Goal: Transaction & Acquisition: Purchase product/service

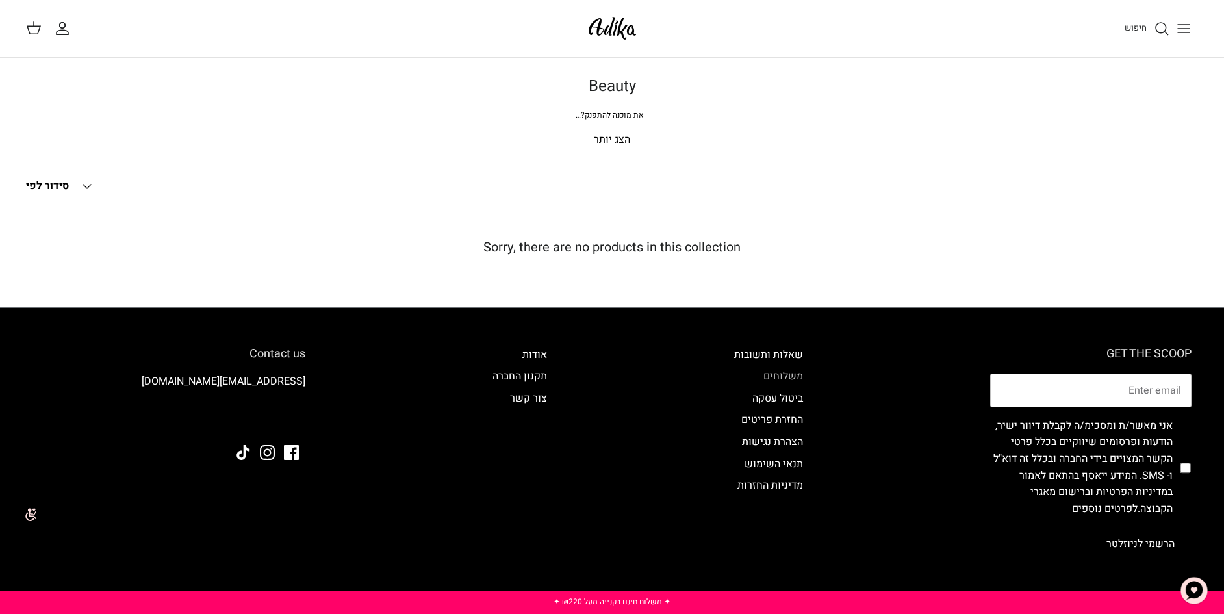
click at [791, 374] on link "משלוחים" at bounding box center [783, 376] width 40 height 16
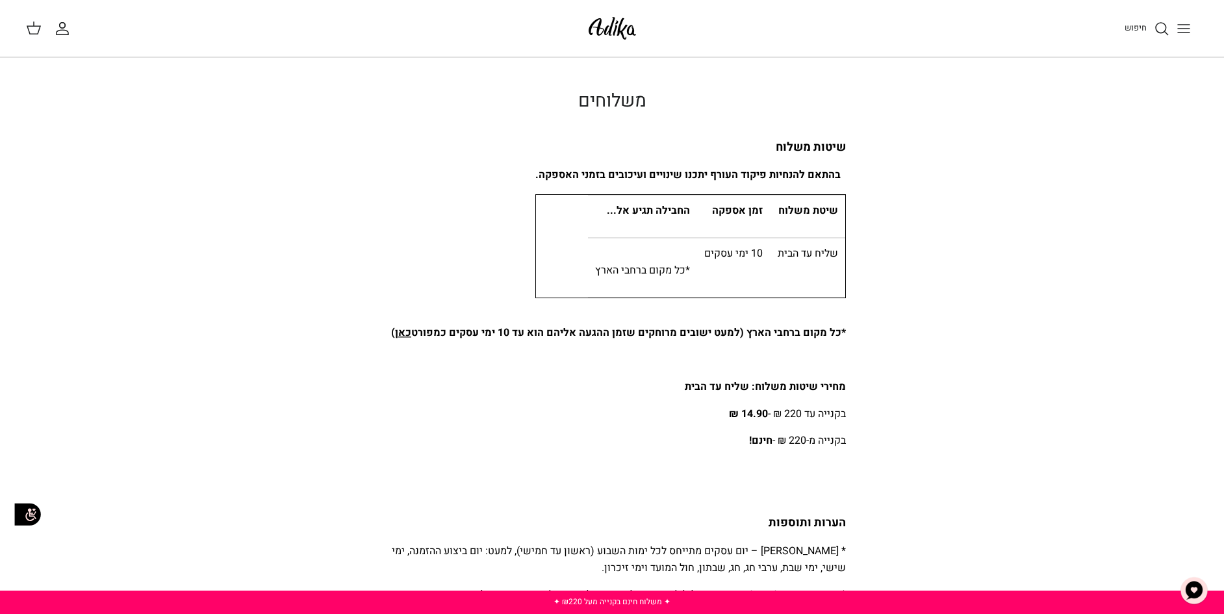
click at [1155, 23] on icon "חיפוש" at bounding box center [1162, 29] width 16 height 16
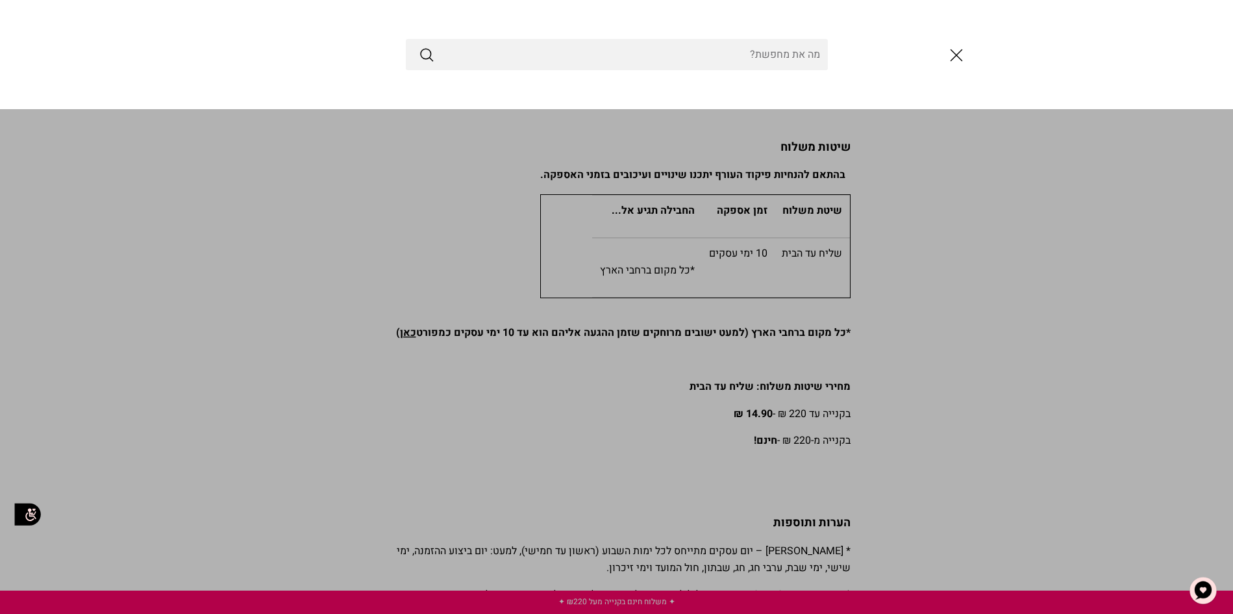
click at [956, 57] on icon "סגור" at bounding box center [957, 55] width 22 height 22
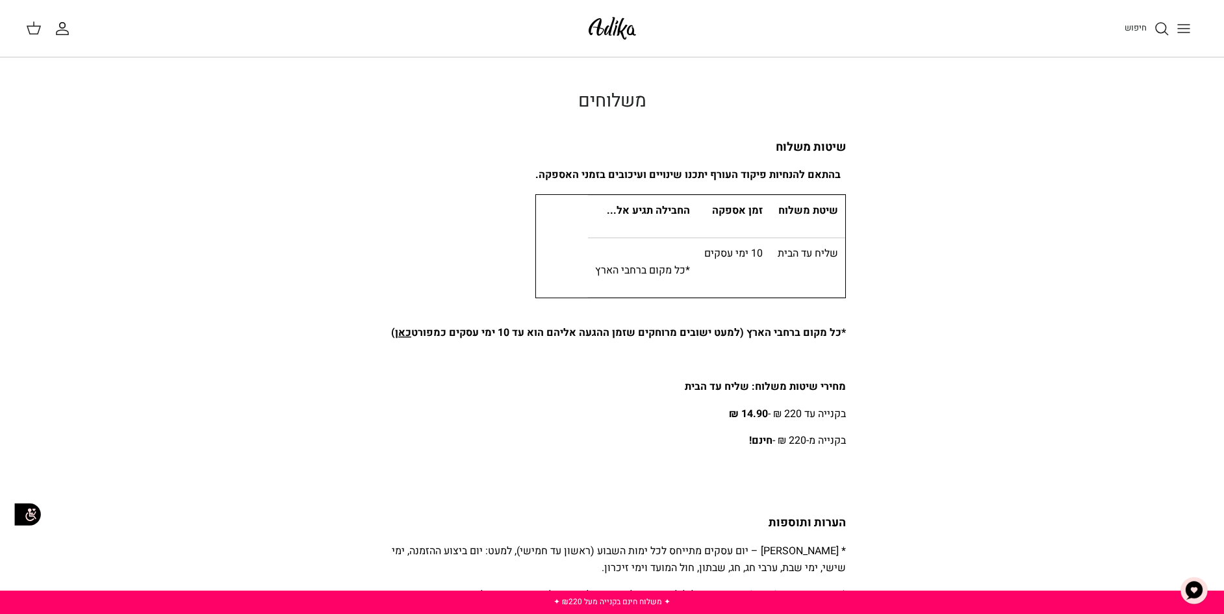
click at [1189, 29] on line "Toggle menu" at bounding box center [1184, 29] width 12 height 0
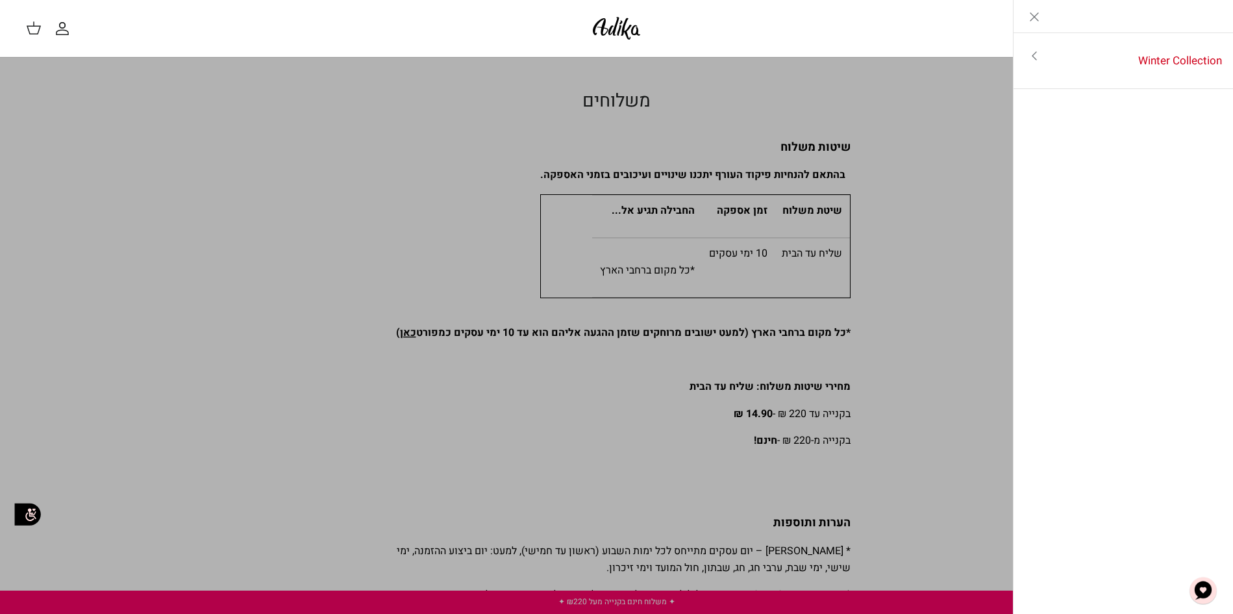
click at [1039, 19] on icon "Close" at bounding box center [1035, 17] width 16 height 16
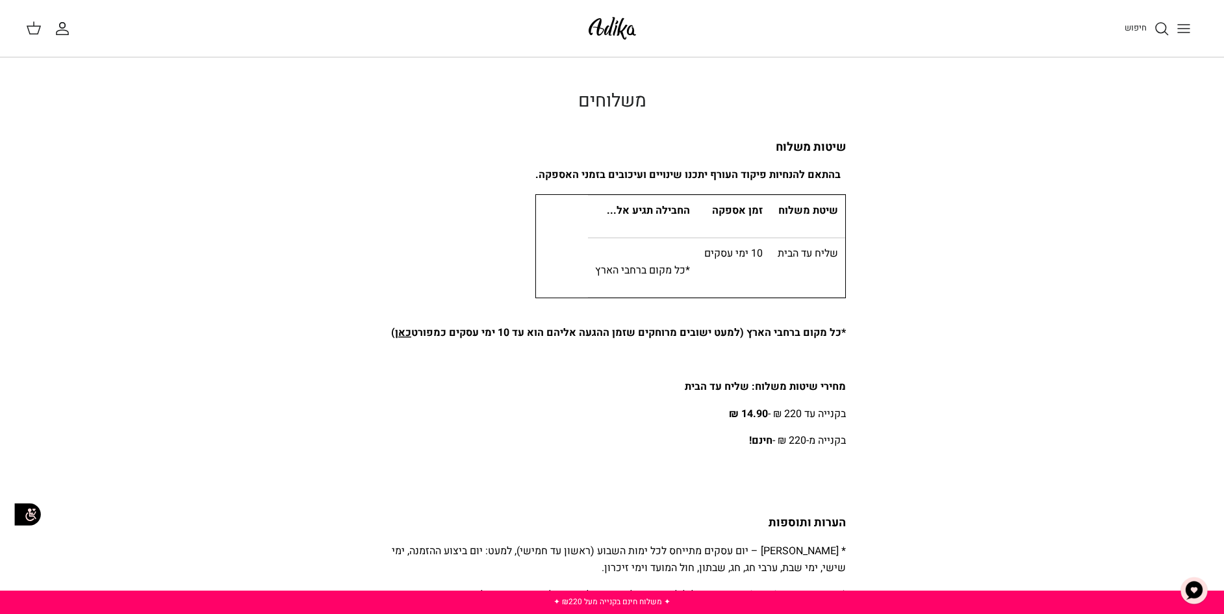
click at [1162, 30] on icon "חיפוש" at bounding box center [1162, 29] width 16 height 16
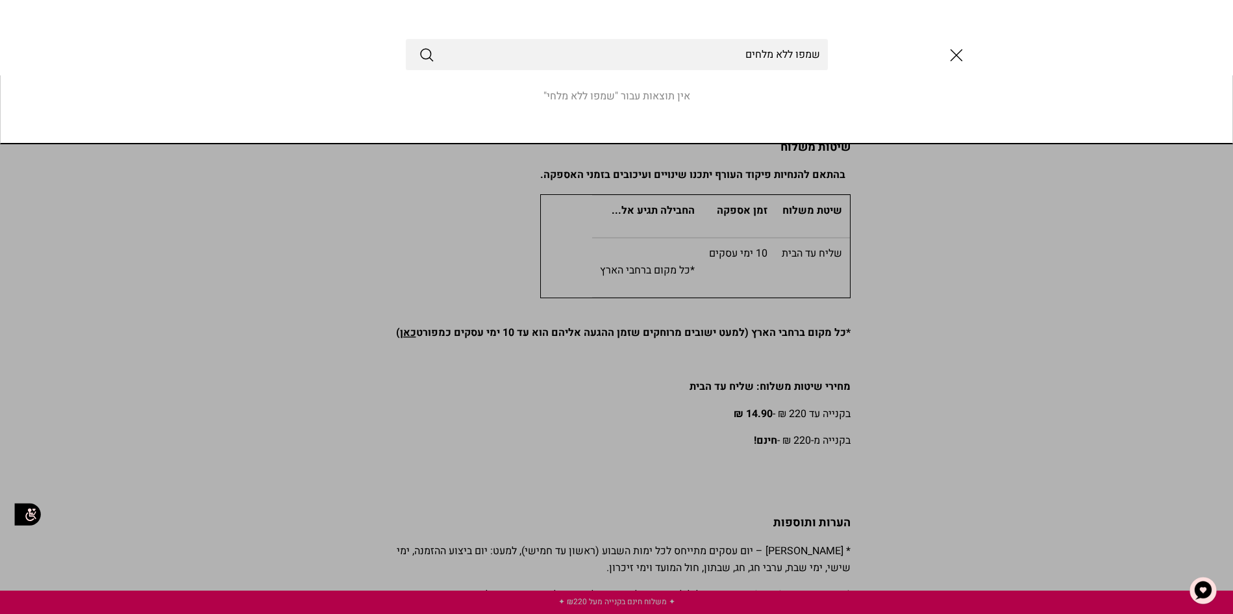
type input "שמפו ללא מלחים"
click at [419, 46] on button "Submit" at bounding box center [427, 54] width 16 height 17
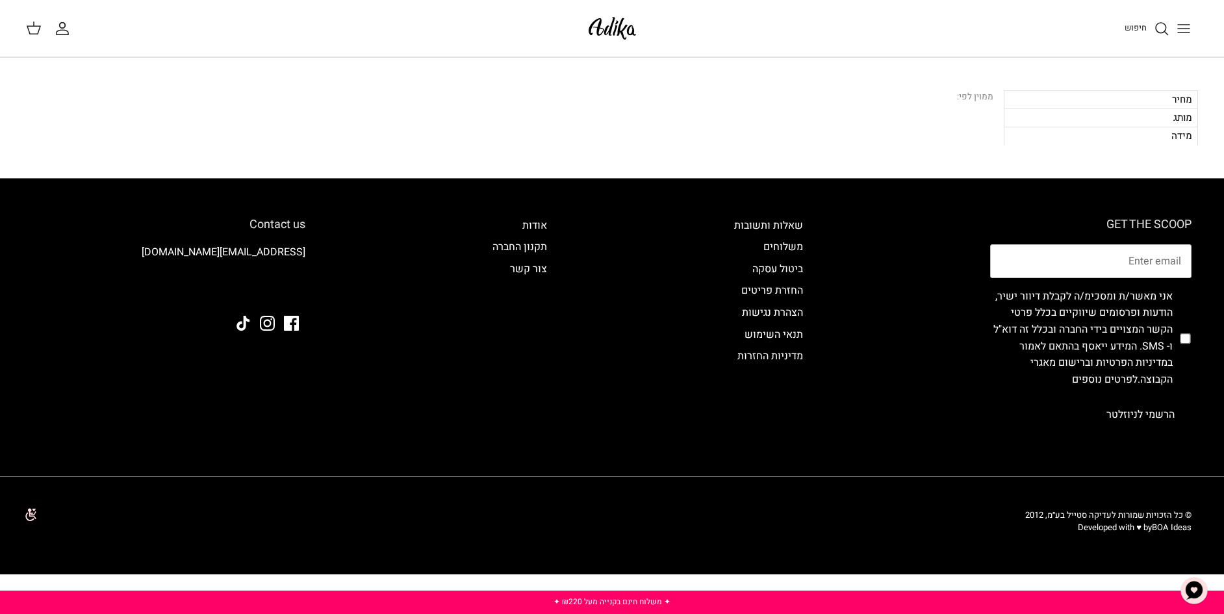
click at [957, 94] on div "ממוין לפי:" at bounding box center [975, 97] width 36 height 14
click at [1160, 101] on div "מחיר" at bounding box center [1101, 99] width 194 height 18
click at [1183, 29] on line "Toggle menu" at bounding box center [1184, 29] width 12 height 0
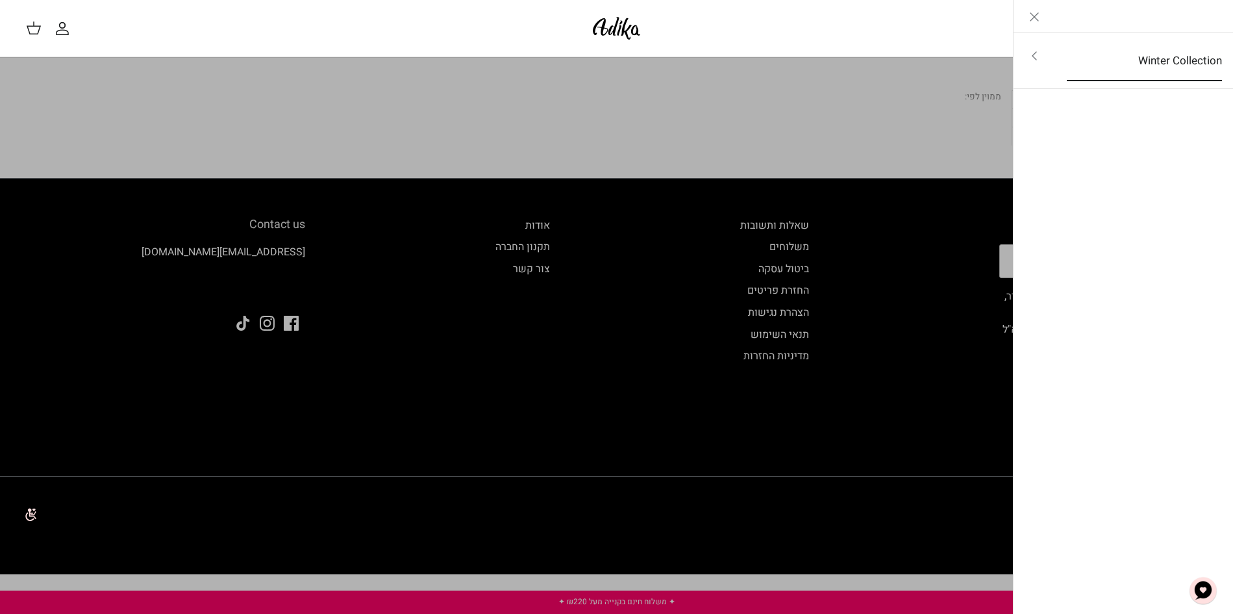
click at [1191, 57] on link "Winter Collection" at bounding box center [1145, 61] width 179 height 40
click at [1188, 57] on link "לכל הפריטים" at bounding box center [1123, 57] width 207 height 32
